Goal: Navigation & Orientation: Understand site structure

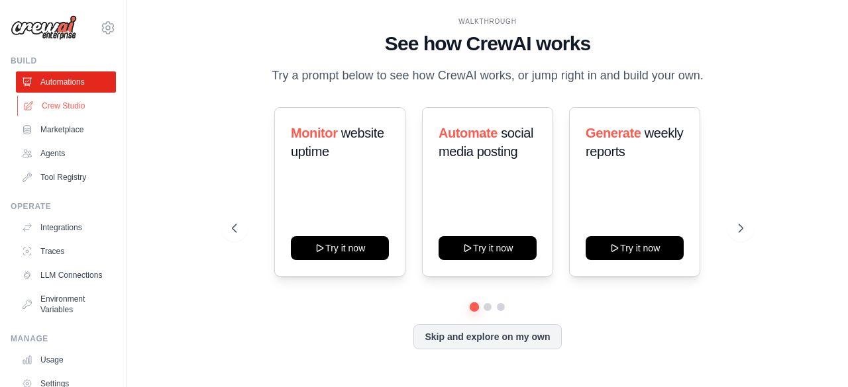
click at [44, 108] on link "Crew Studio" at bounding box center [67, 105] width 100 height 21
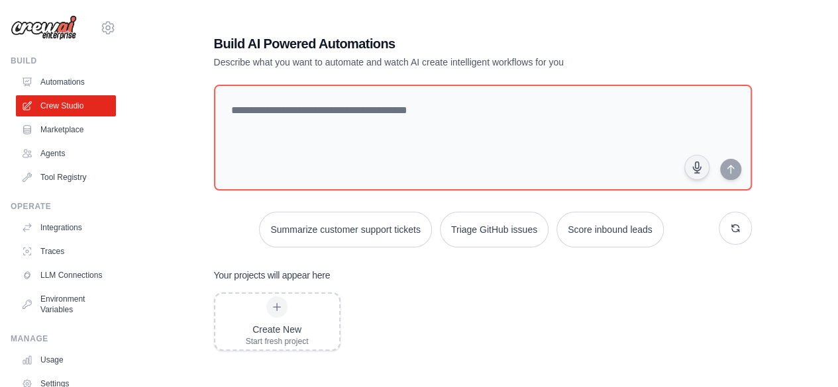
click at [58, 127] on link "Marketplace" at bounding box center [66, 129] width 100 height 21
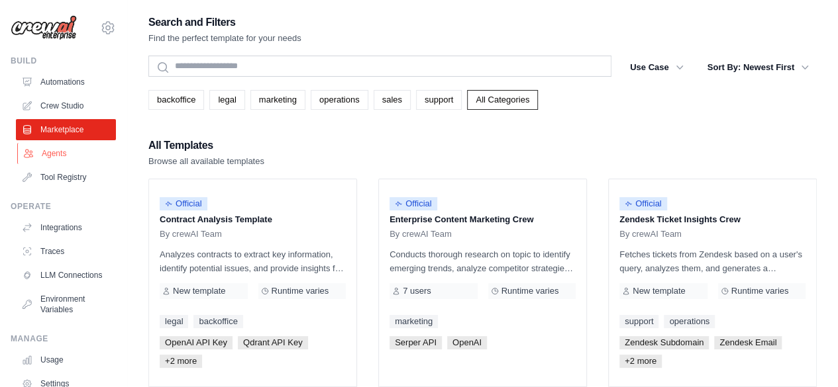
click at [64, 154] on link "Agents" at bounding box center [67, 153] width 100 height 21
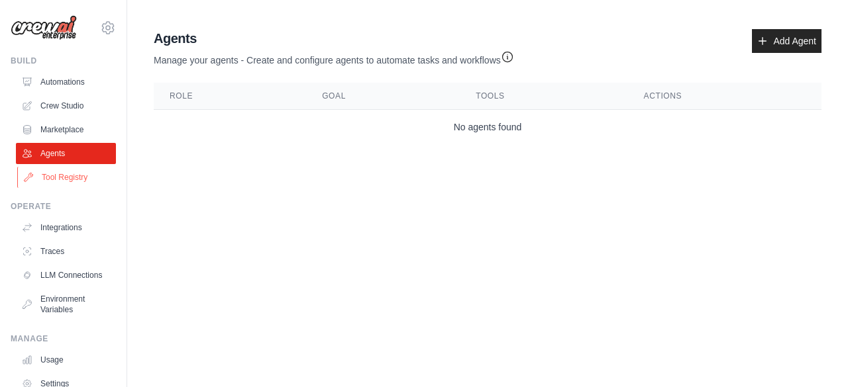
click at [56, 177] on link "Tool Registry" at bounding box center [67, 177] width 100 height 21
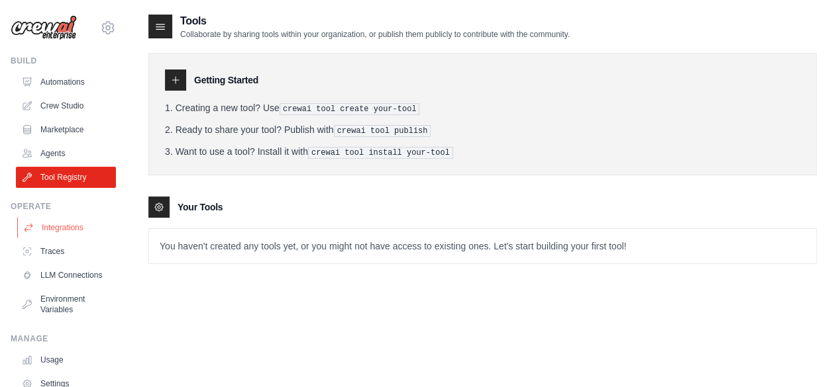
click at [55, 236] on link "Integrations" at bounding box center [67, 227] width 100 height 21
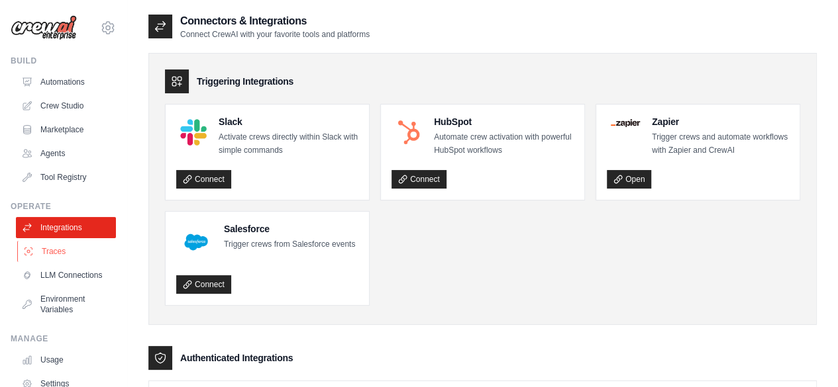
click at [54, 251] on link "Traces" at bounding box center [67, 251] width 100 height 21
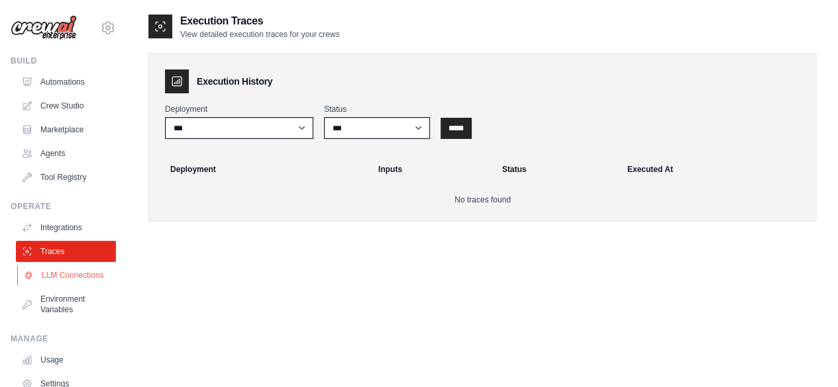
click at [56, 283] on link "LLM Connections" at bounding box center [67, 275] width 100 height 21
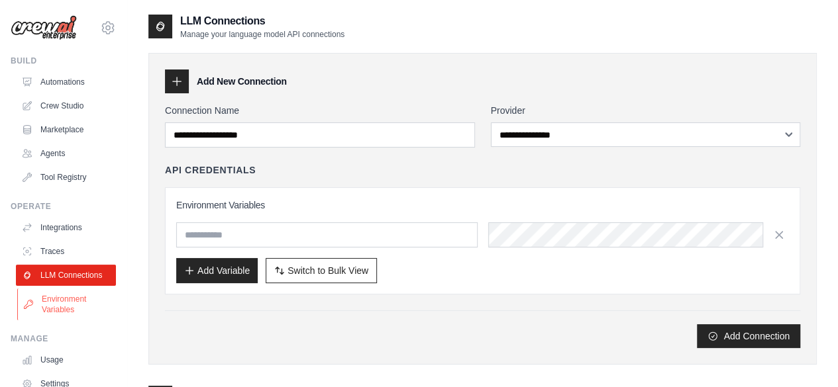
click at [56, 307] on link "Environment Variables" at bounding box center [67, 305] width 100 height 32
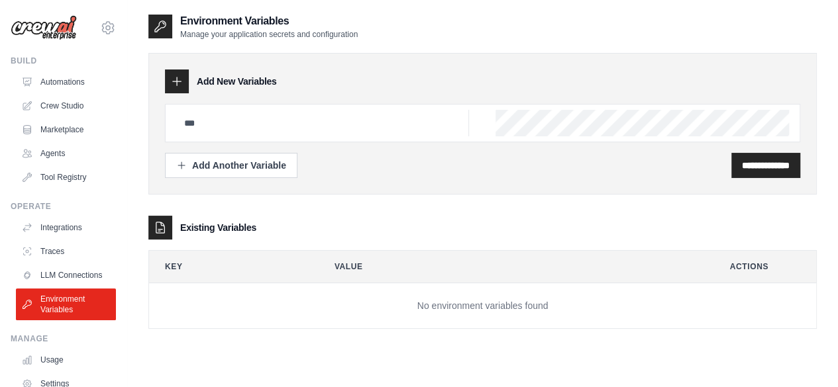
scroll to position [87, 0]
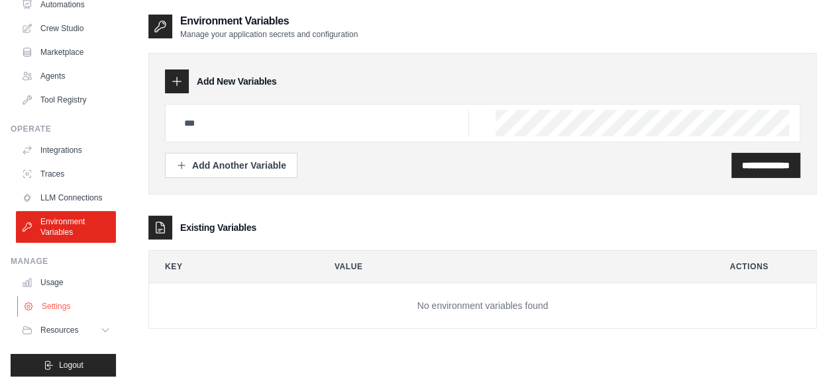
click at [69, 309] on link "Settings" at bounding box center [67, 306] width 100 height 21
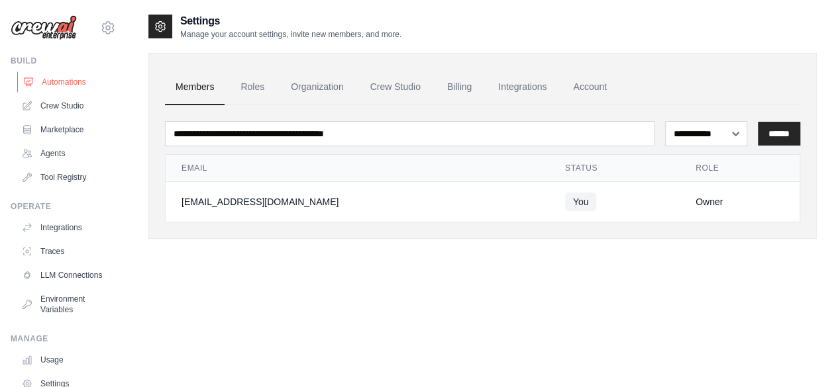
click at [69, 87] on link "Automations" at bounding box center [67, 82] width 100 height 21
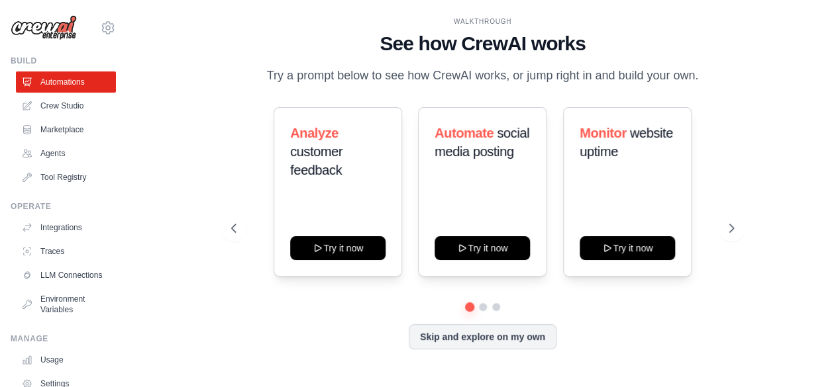
click at [77, 181] on link "Tool Registry" at bounding box center [66, 177] width 100 height 21
